Goal: Task Accomplishment & Management: Complete application form

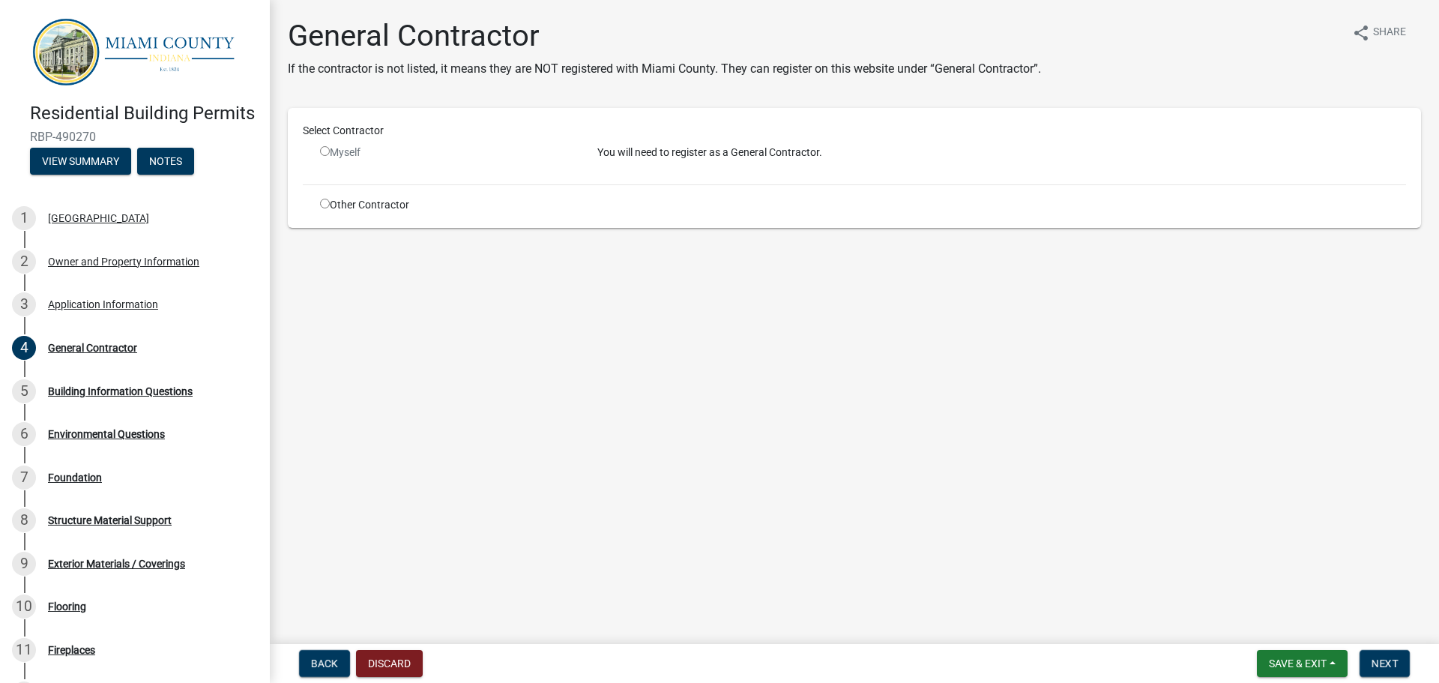
click at [317, 202] on div "Other Contractor" at bounding box center [447, 205] width 277 height 16
click at [325, 208] on input "radio" at bounding box center [325, 204] width 10 height 10
radio input "true"
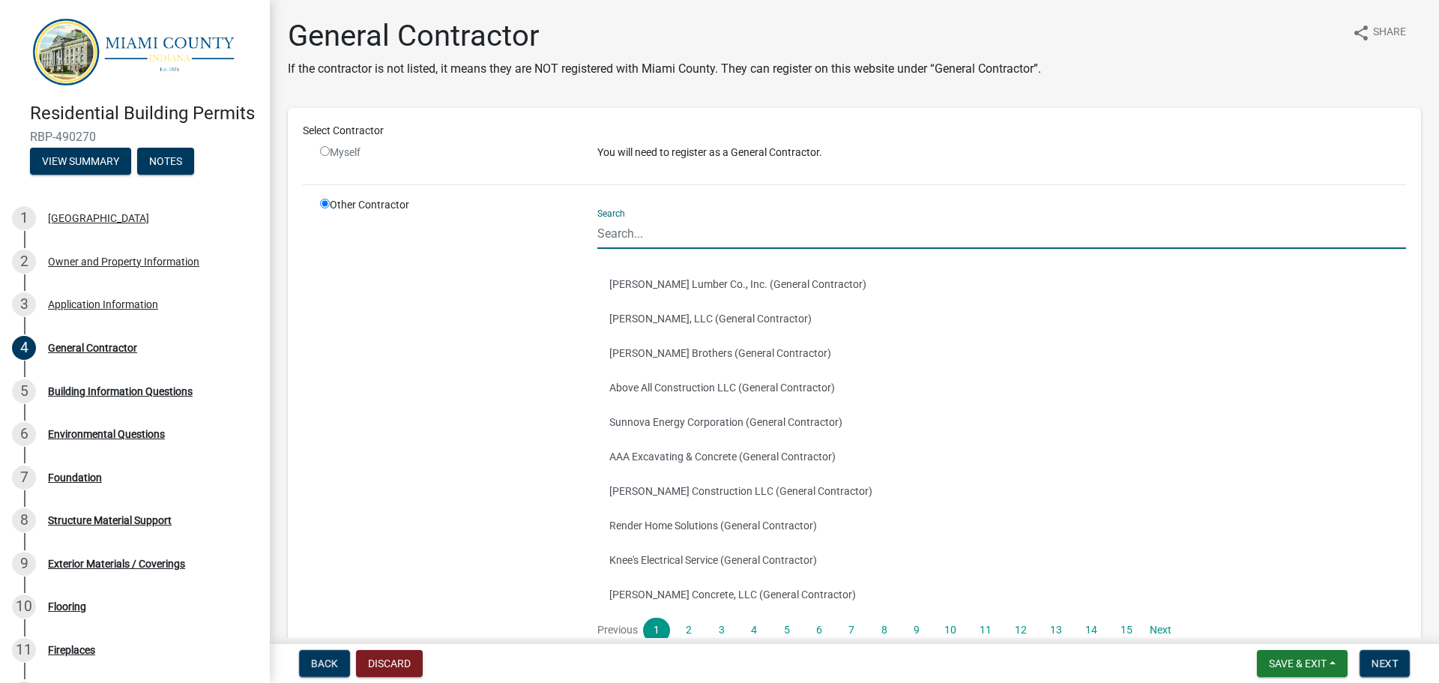
click at [680, 239] on input "Search" at bounding box center [1001, 233] width 809 height 31
type input "[PERSON_NAME]"
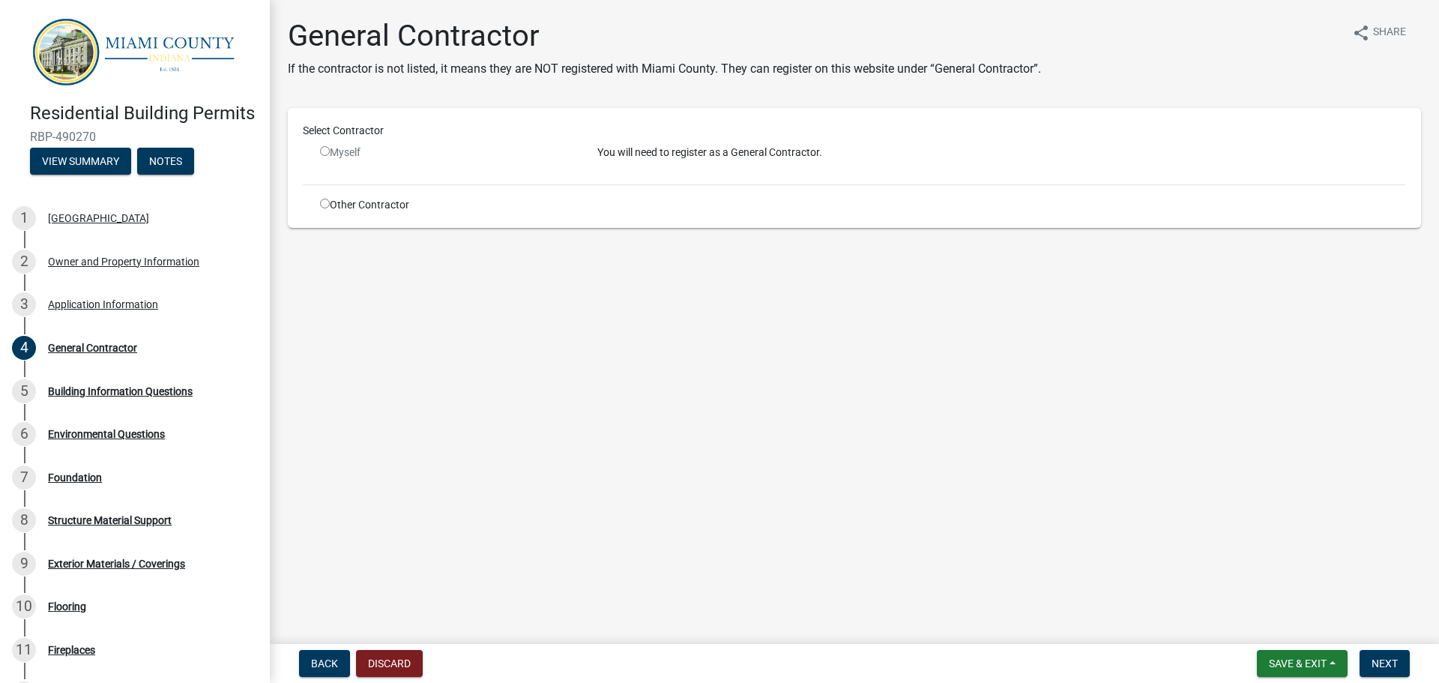
click at [322, 208] on input "radio" at bounding box center [325, 204] width 10 height 10
radio input "true"
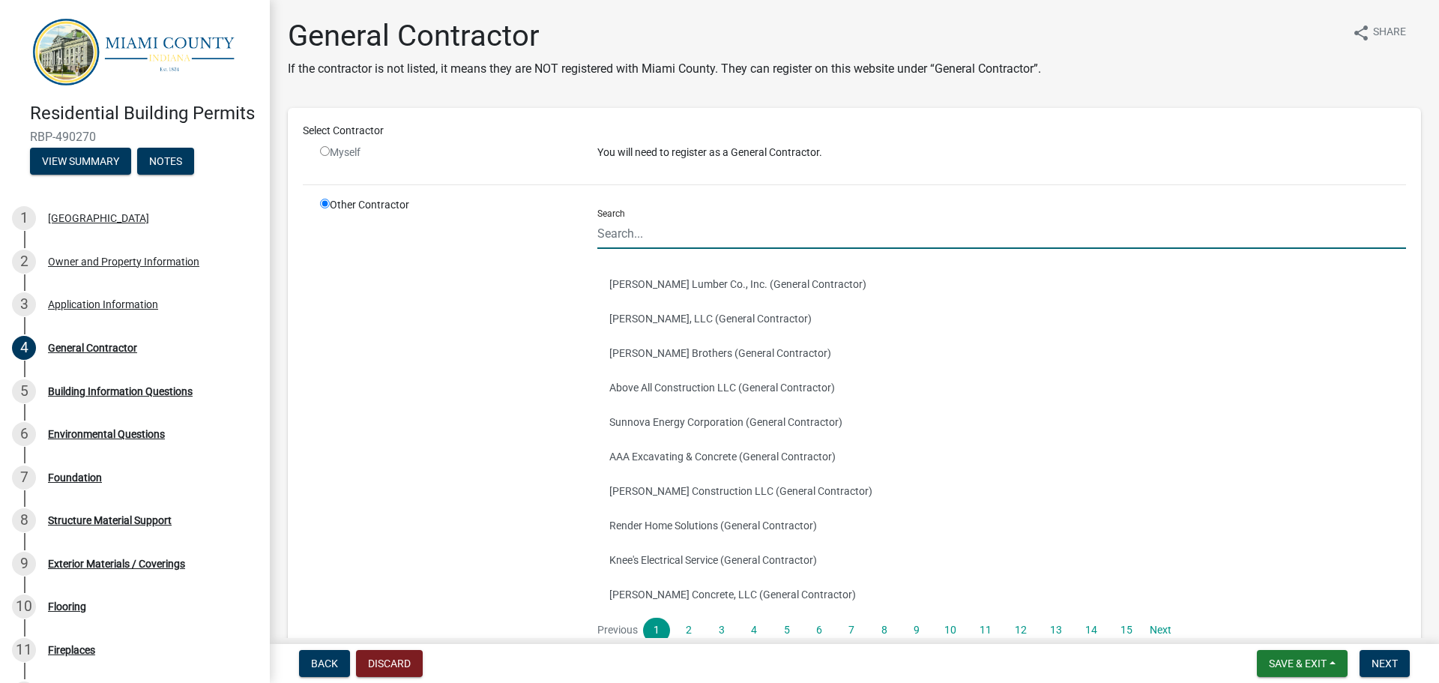
click at [767, 239] on input "Search" at bounding box center [1001, 233] width 809 height 31
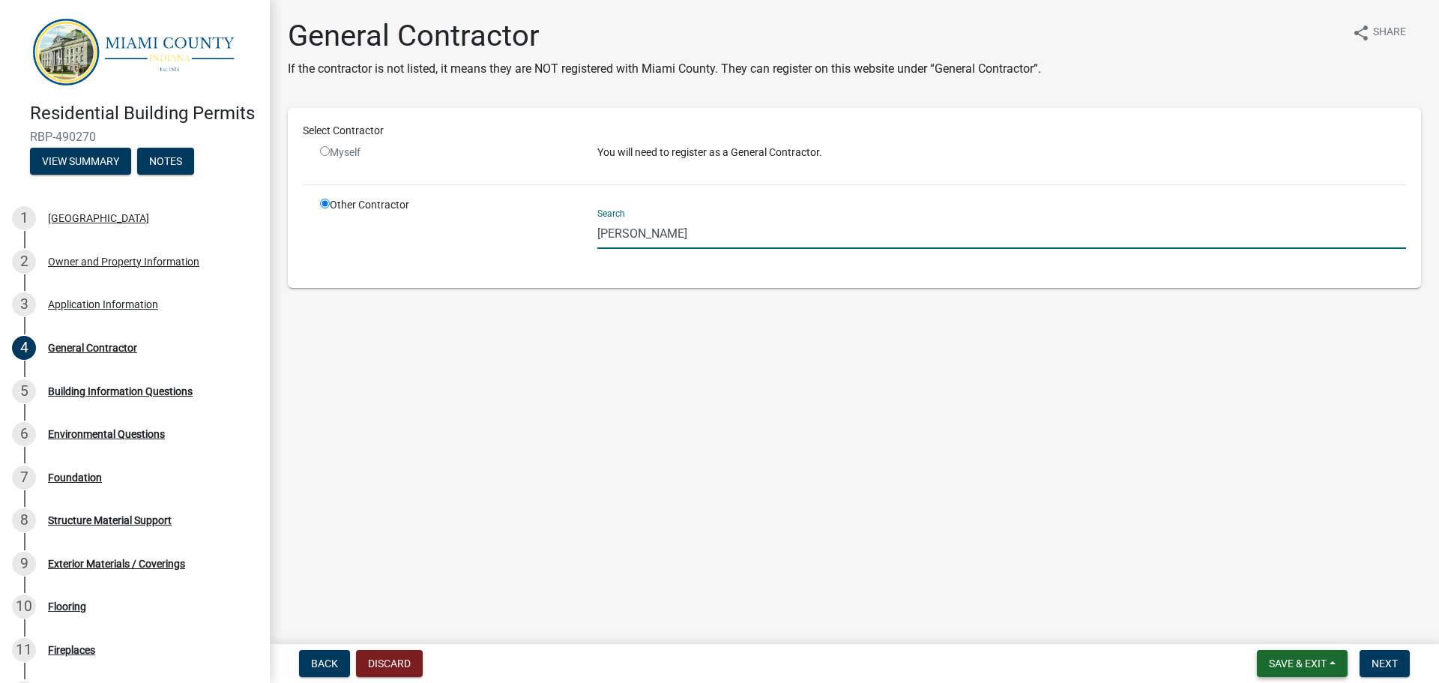
type input "[PERSON_NAME]"
click at [1329, 664] on button "Save & Exit" at bounding box center [1302, 663] width 91 height 27
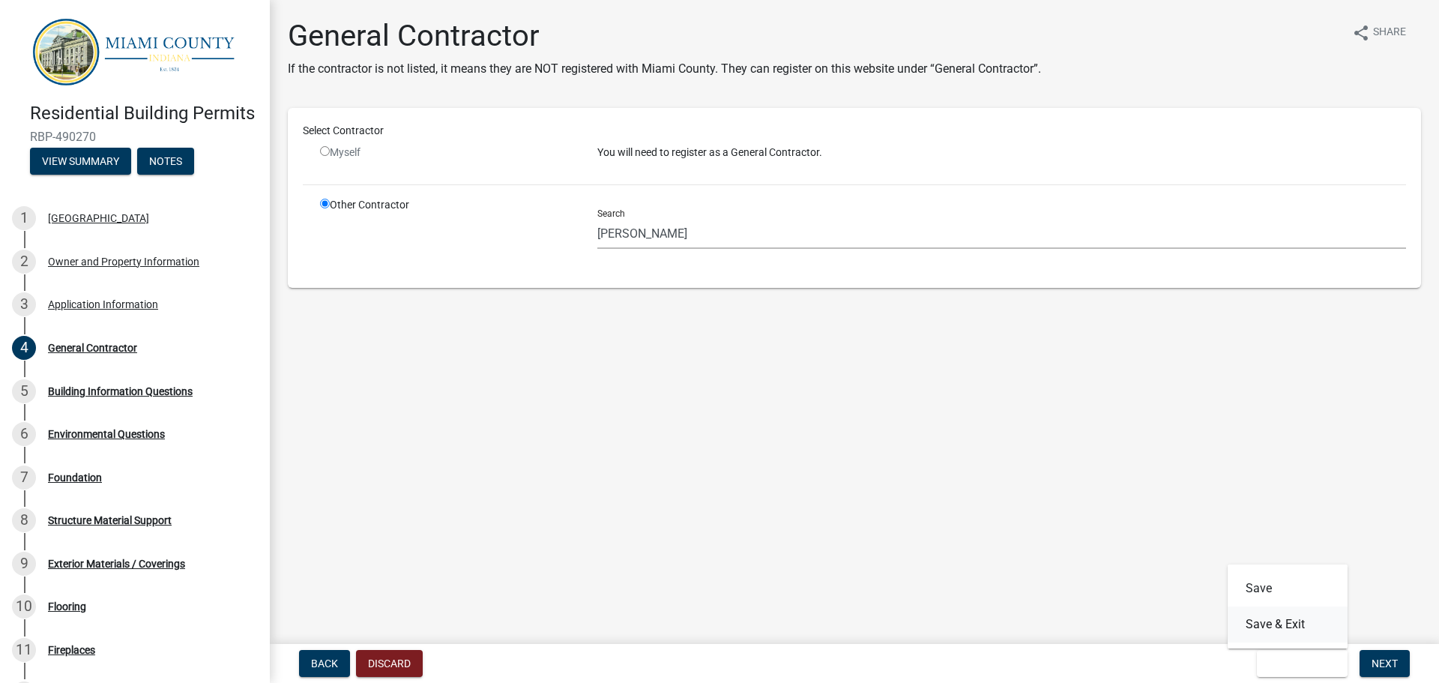
click at [1290, 625] on button "Save & Exit" at bounding box center [1287, 624] width 120 height 36
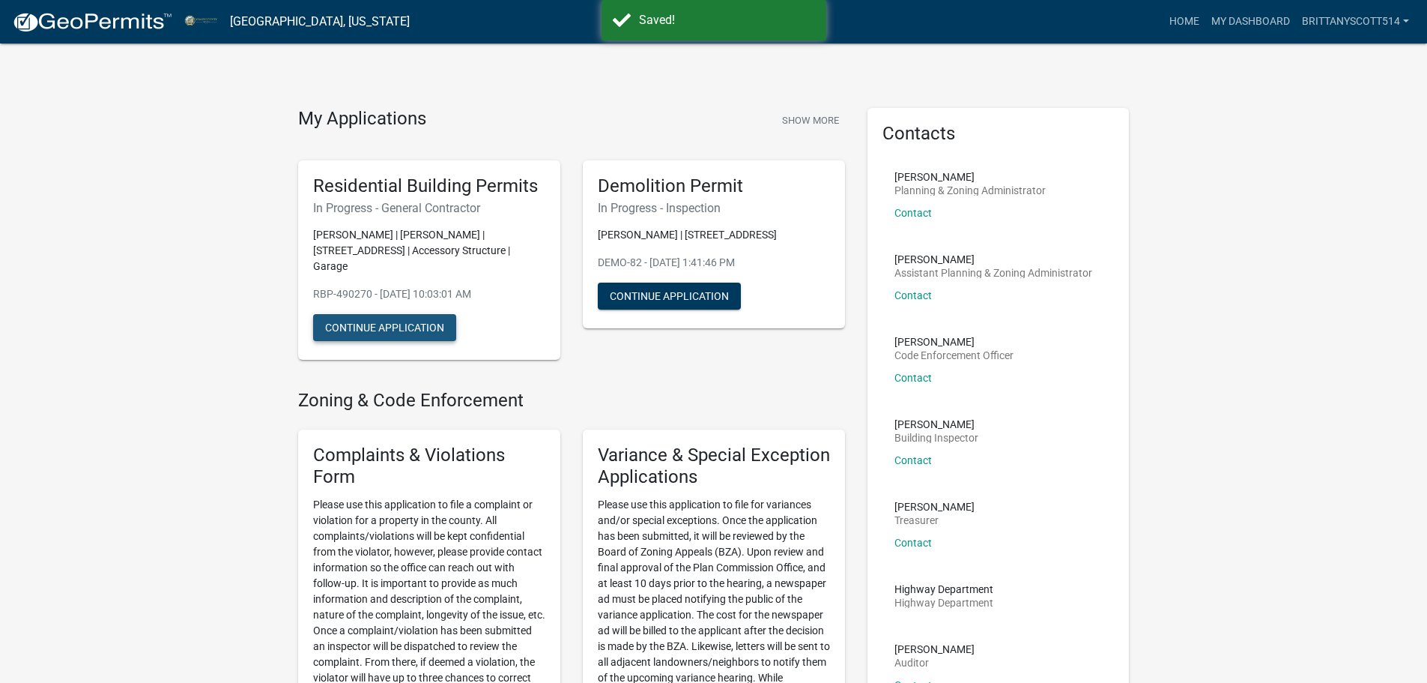
click at [418, 319] on button "Continue Application" at bounding box center [384, 327] width 143 height 27
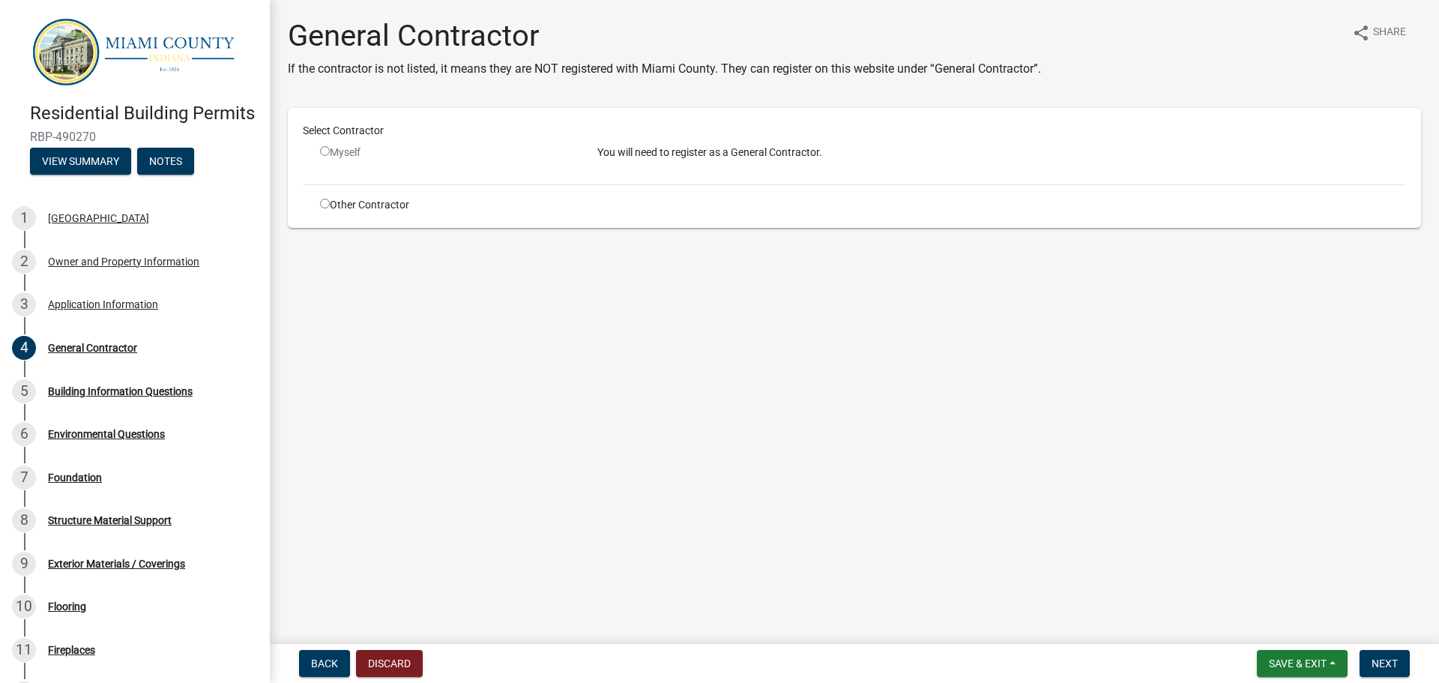
click at [326, 202] on input "radio" at bounding box center [325, 204] width 10 height 10
radio input "true"
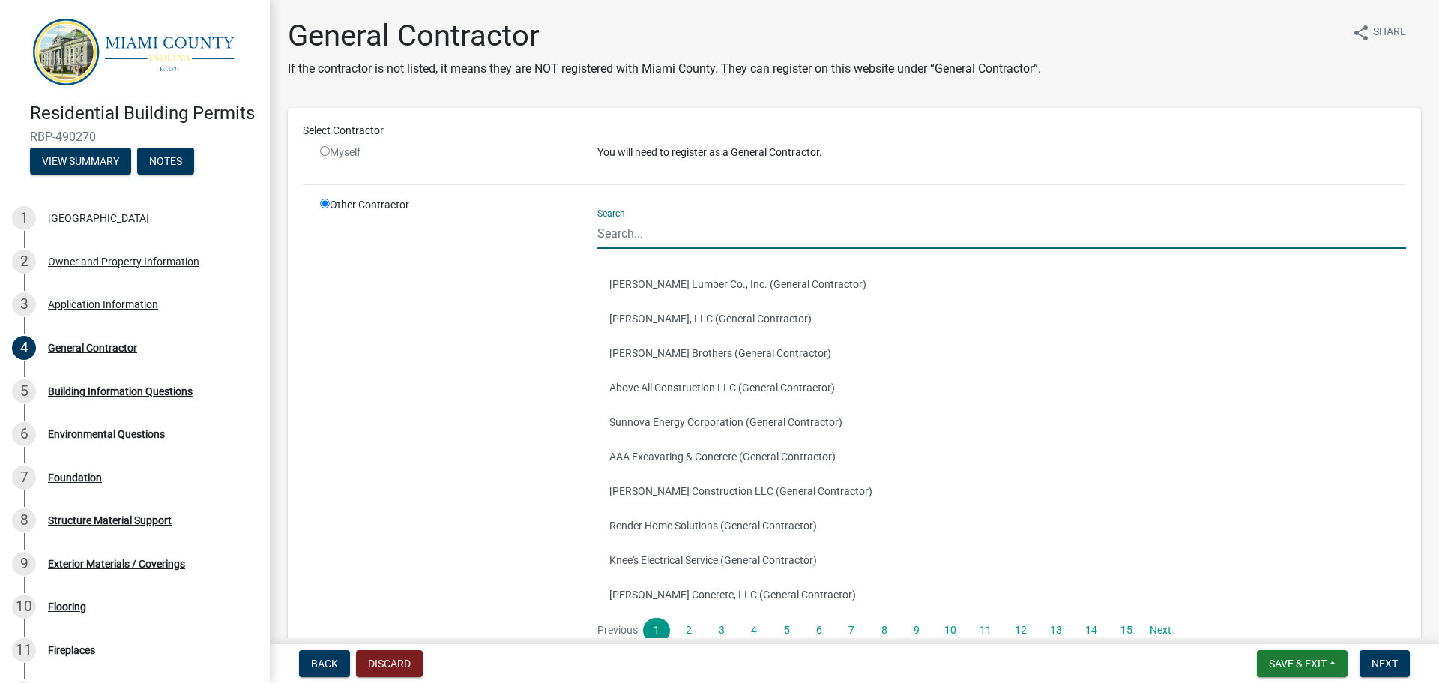
click at [693, 239] on input "Search" at bounding box center [1001, 233] width 809 height 31
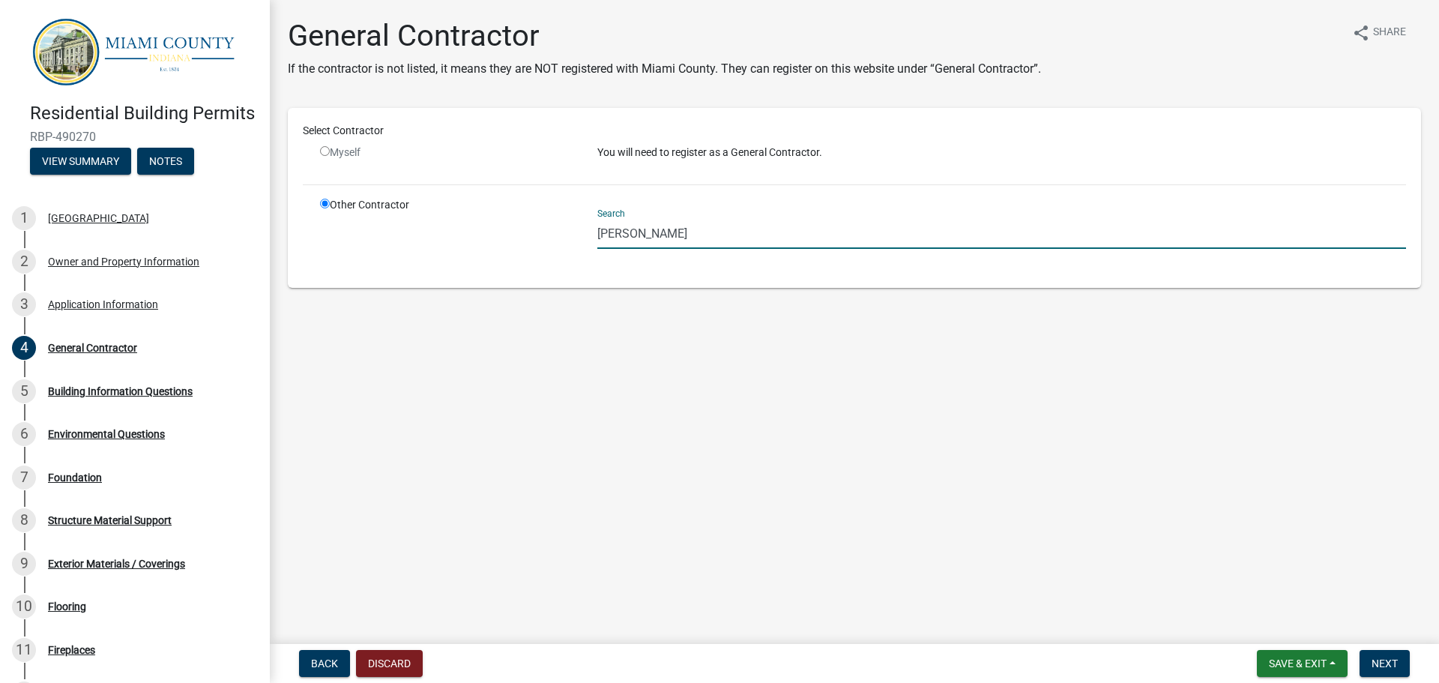
type input "[PERSON_NAME]"
